Goal: Transaction & Acquisition: Purchase product/service

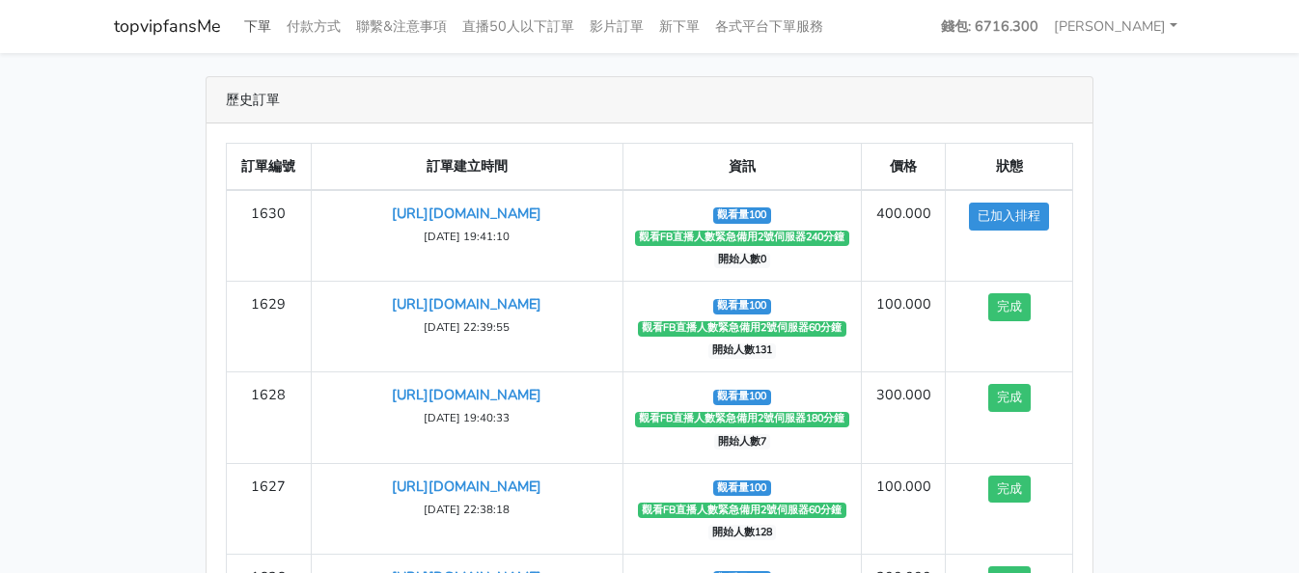
click at [258, 14] on link "下單" at bounding box center [257, 27] width 42 height 38
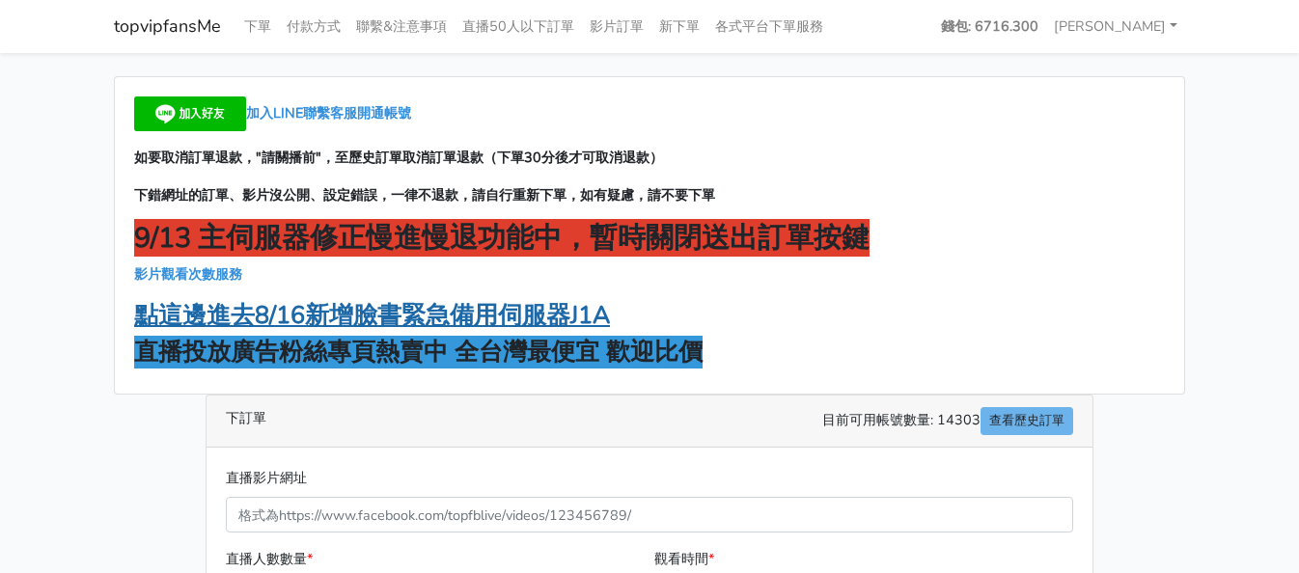
click at [441, 329] on strong "點這邊進去8/16新增臉書緊急備用伺服器J1A" at bounding box center [372, 315] width 476 height 33
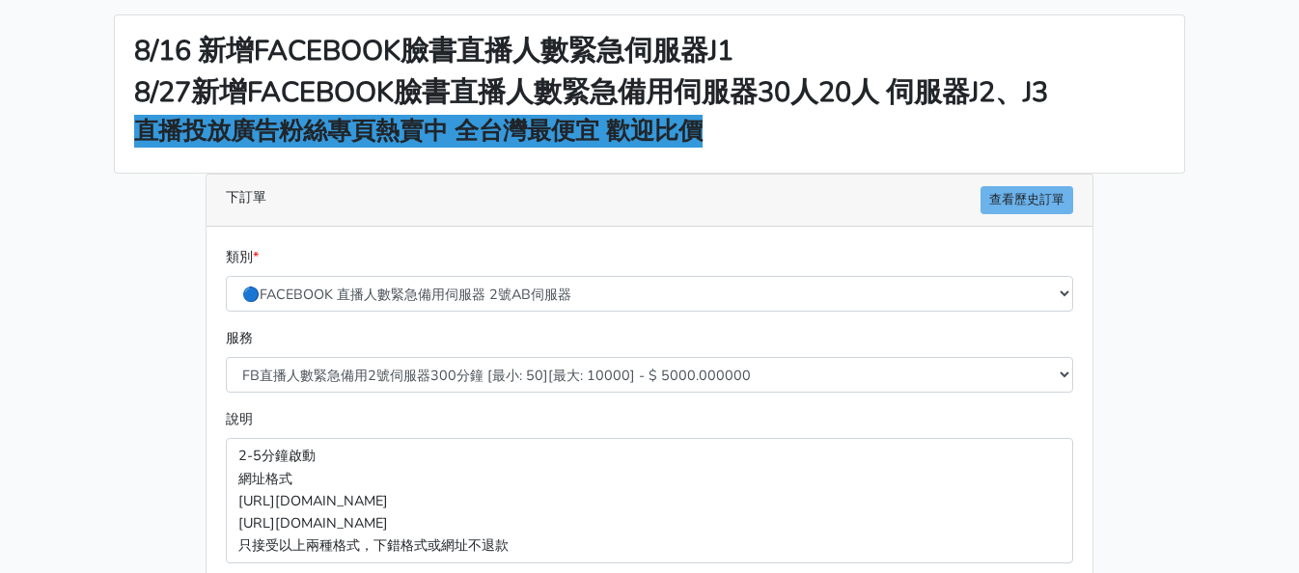
scroll to position [96, 0]
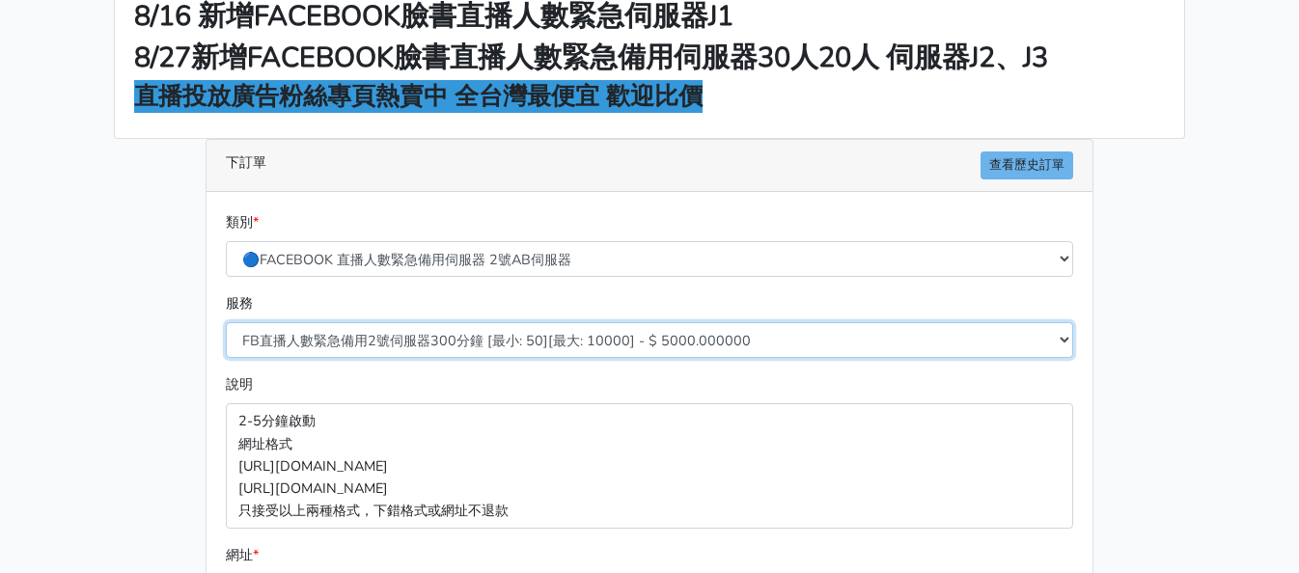
drag, startPoint x: 524, startPoint y: 335, endPoint x: 437, endPoint y: 389, distance: 102.3
click at [523, 338] on select "FB直播人數緊急備用2號伺服器300分鐘 [最小: 50][最大: 10000] - $ 5000.000000 FB直播人數緊急備用2號伺服器60分鐘 [最…" at bounding box center [649, 340] width 847 height 36
click at [496, 336] on select "FB直播人數緊急備用2號伺服器300分鐘 [最小: 50][最大: 10000] - $ 5000.000000 FB直播人數緊急備用2號伺服器60分鐘 [最…" at bounding box center [649, 340] width 847 height 36
select select "577"
click at [226, 322] on select "FB直播人數緊急備用2號伺服器300分鐘 [最小: 50][最大: 10000] - $ 5000.000000 FB直播人數緊急備用2號伺服器60分鐘 [最…" at bounding box center [649, 340] width 847 height 36
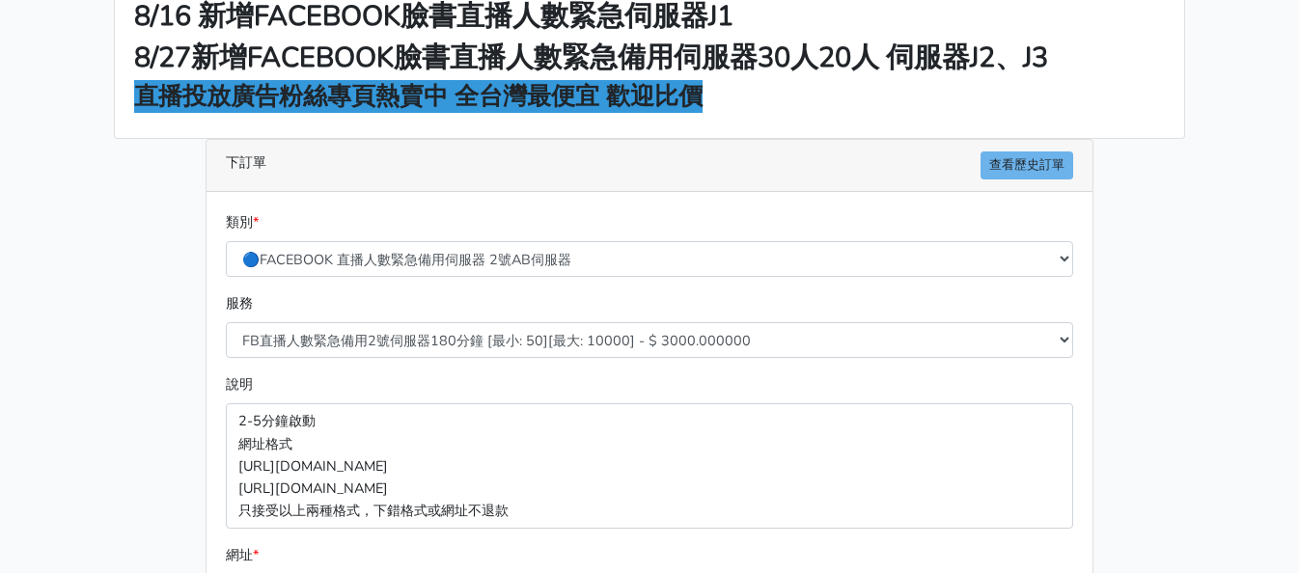
click at [165, 294] on div "8/16 新增FACEBOOK臉書直播人數緊急伺服器J1 8/27新增FACEBOOK臉書直播人數緊急備用伺服器30人20人 伺服器J2、J3 直播投放廣告粉…" at bounding box center [649, 422] width 1100 height 884
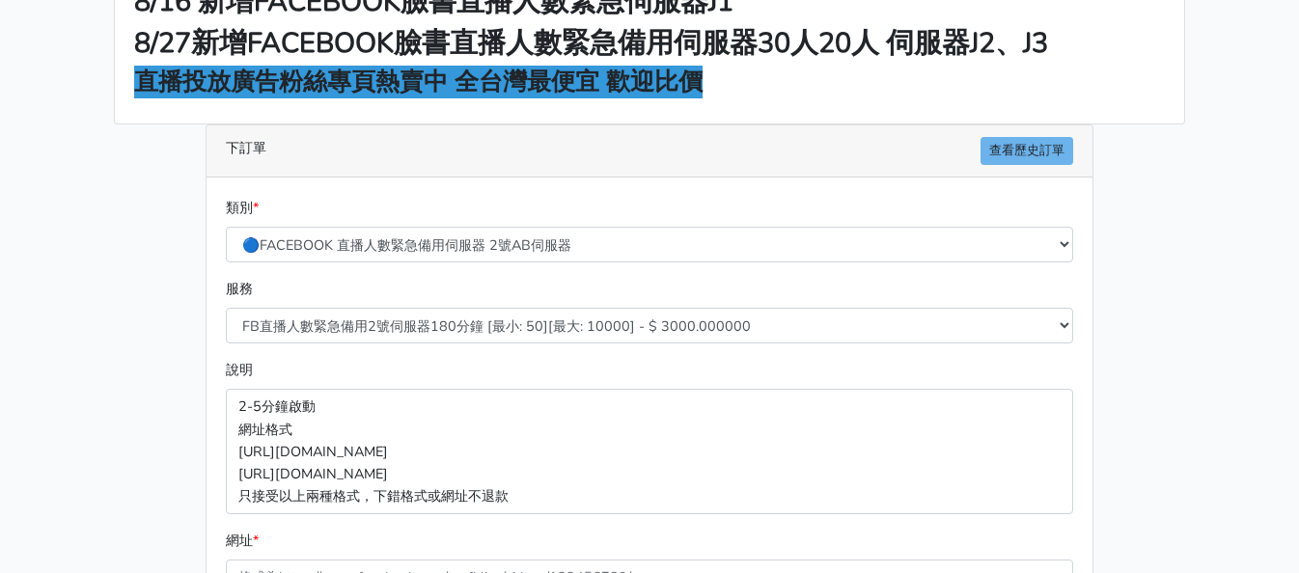
scroll to position [289, 0]
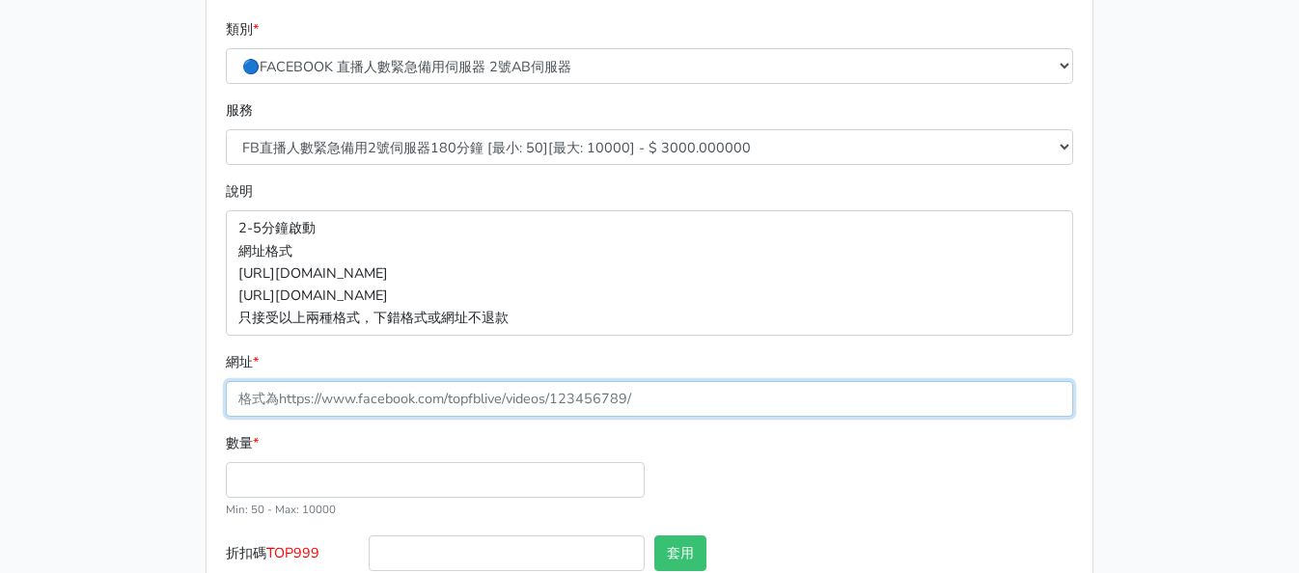
click at [399, 396] on input "網址 *" at bounding box center [649, 399] width 847 height 36
paste input "[URL][DOMAIN_NAME]"
type input "[URL][DOMAIN_NAME]"
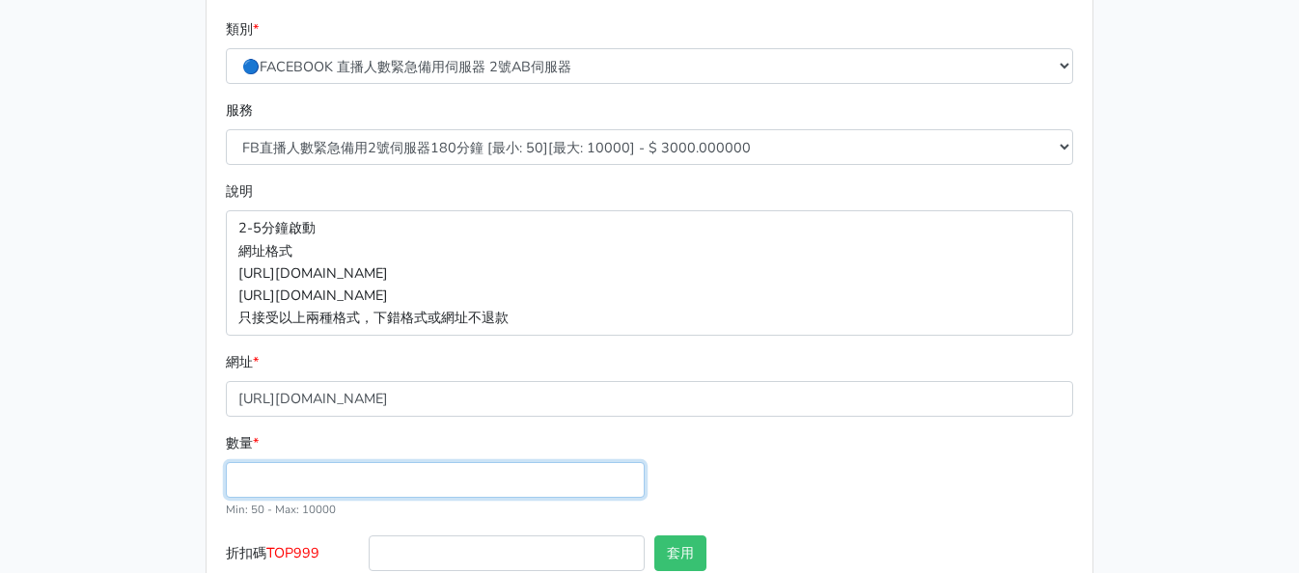
click at [377, 480] on input "數量 *" at bounding box center [435, 480] width 419 height 36
click at [425, 471] on input "數量 *" at bounding box center [435, 480] width 419 height 36
type input "50"
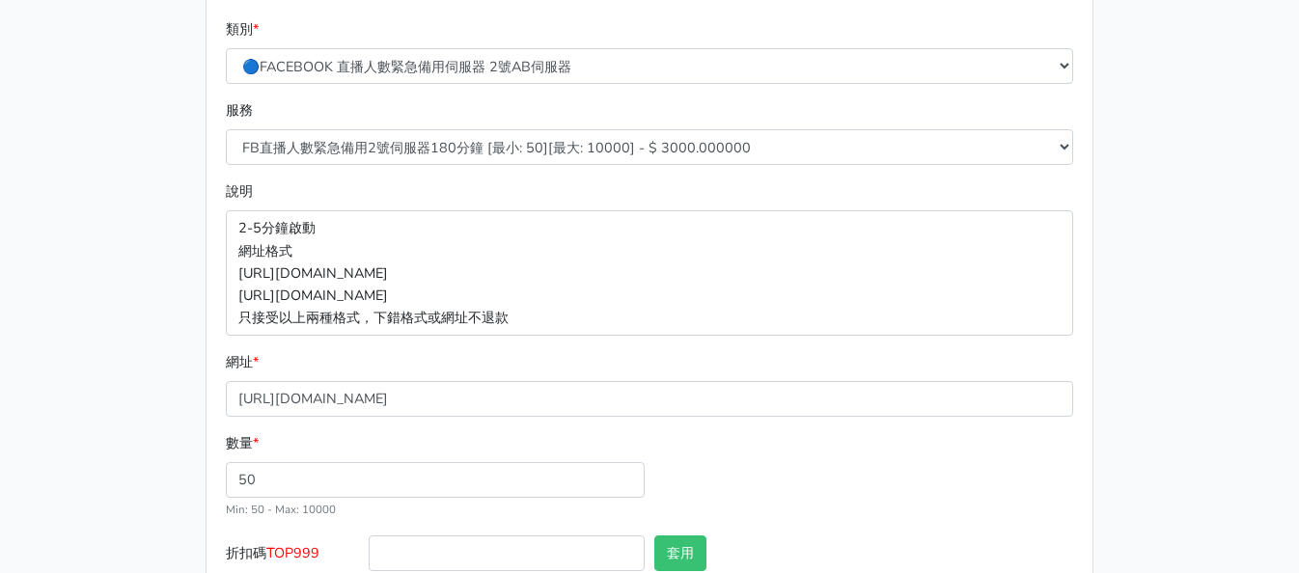
type input "150.000"
drag, startPoint x: 68, startPoint y: 233, endPoint x: 105, endPoint y: 229, distance: 37.8
click at [71, 229] on main "8/16 新增FACEBOOK臉書直播人數緊急伺服器J1 8/27新增FACEBOOK臉書直播人數緊急備用伺服器30人20人 伺服器J2、J3 直播投放廣告粉…" at bounding box center [649, 229] width 1299 height 930
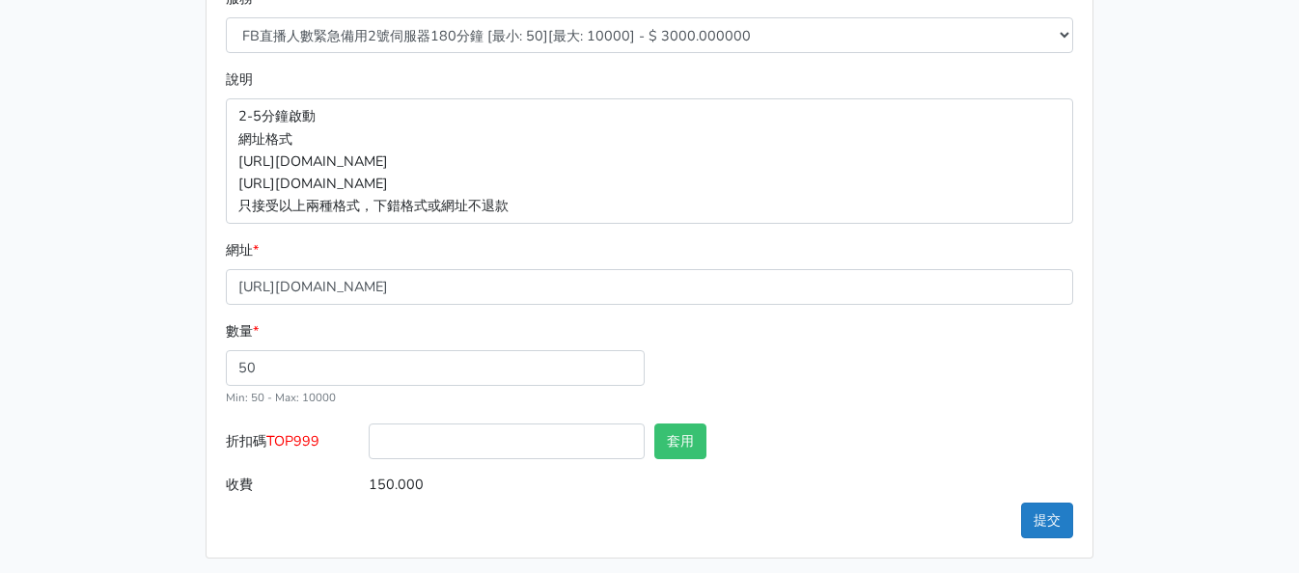
scroll to position [410, 0]
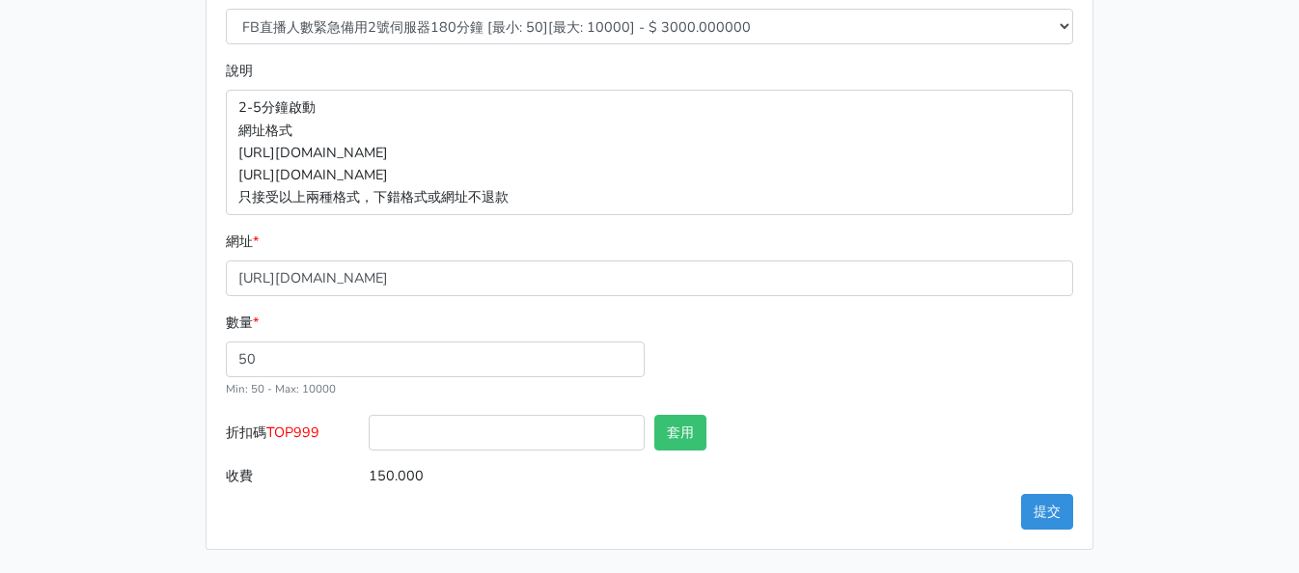
drag, startPoint x: 1075, startPoint y: 392, endPoint x: 1064, endPoint y: 396, distance: 11.3
click at [1064, 396] on div "數量 * 50 Min: 50 - [PERSON_NAME]: 10000" at bounding box center [649, 363] width 857 height 103
click at [990, 338] on div "數量 * 50 Min: 50 - [PERSON_NAME]: 10000" at bounding box center [649, 363] width 857 height 103
click at [1040, 507] on button "提交" at bounding box center [1047, 512] width 52 height 36
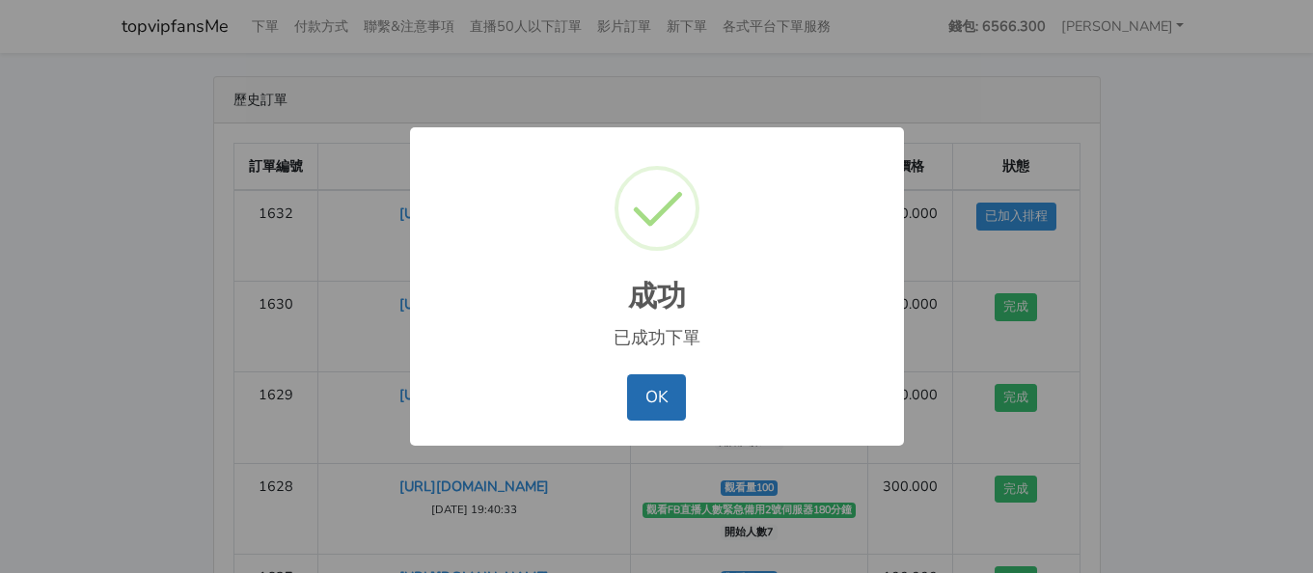
click at [659, 389] on button "OK" at bounding box center [656, 397] width 59 height 46
